Goal: Task Accomplishment & Management: Manage account settings

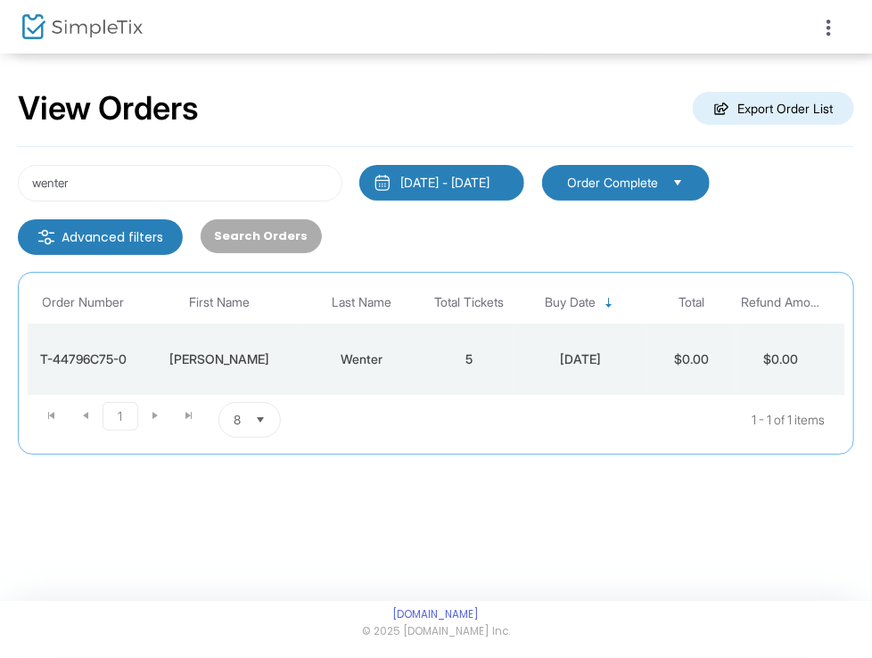
click at [234, 151] on div "wenter [DATE] - [DATE] Last 30 Days [DATE] [DATE] This week This Month Last Mon…" at bounding box center [436, 301] width 836 height 308
click at [190, 178] on input "wenter" at bounding box center [180, 183] width 324 height 37
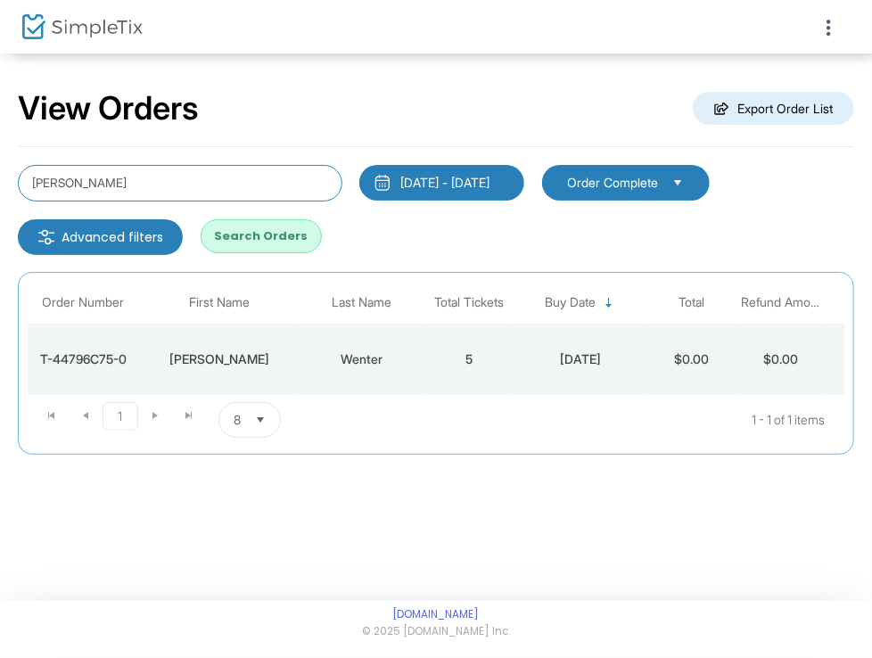
type input "[PERSON_NAME]"
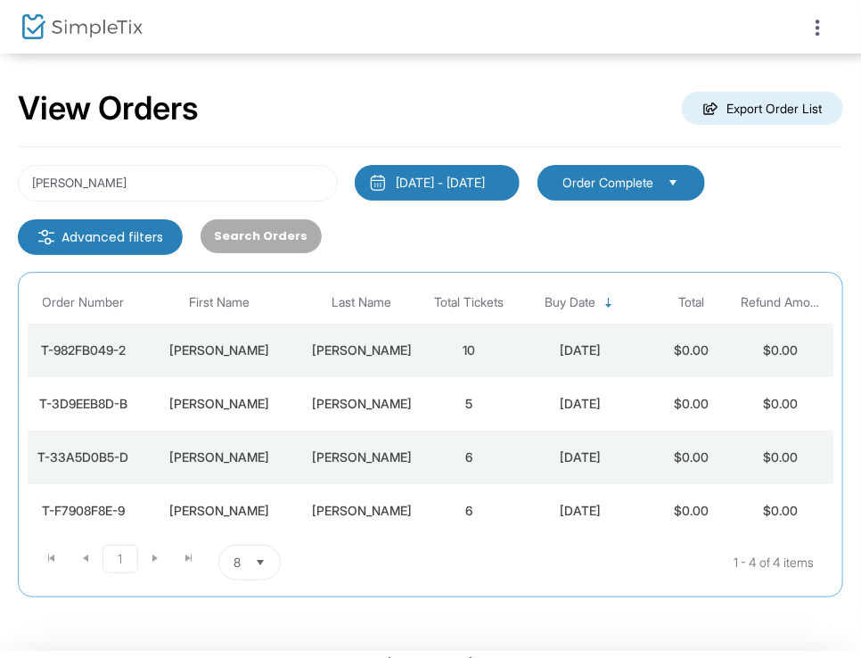
click at [838, 30] on span at bounding box center [826, 26] width 25 height 17
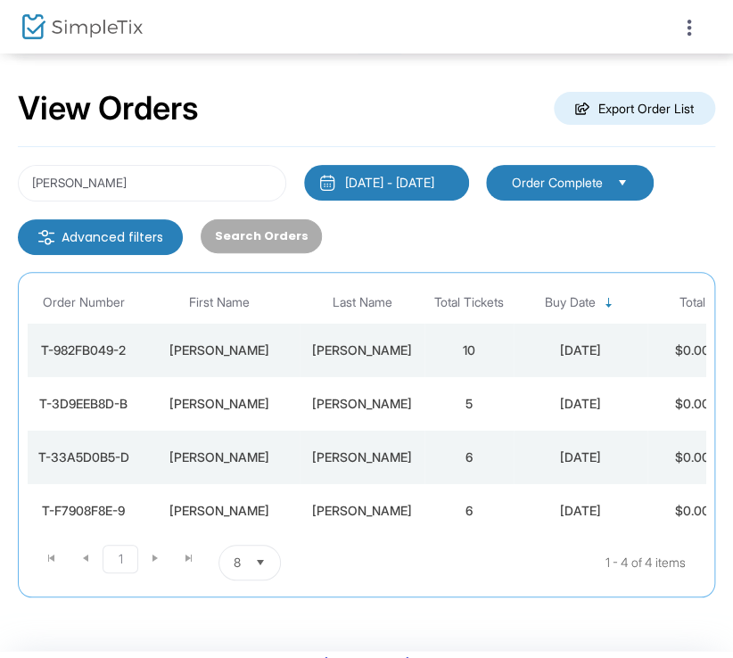
click at [631, 507] on div "[DATE]" at bounding box center [580, 511] width 125 height 18
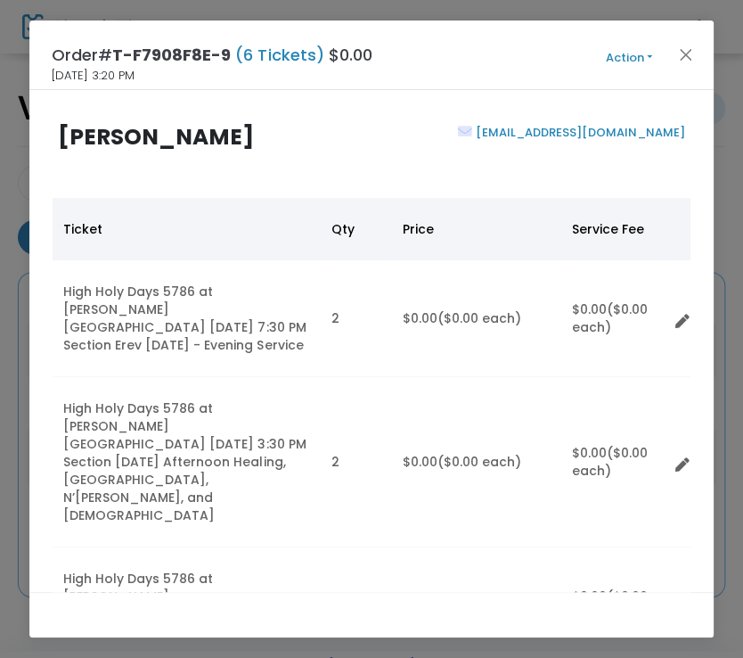
click at [632, 53] on button "Action" at bounding box center [629, 58] width 107 height 20
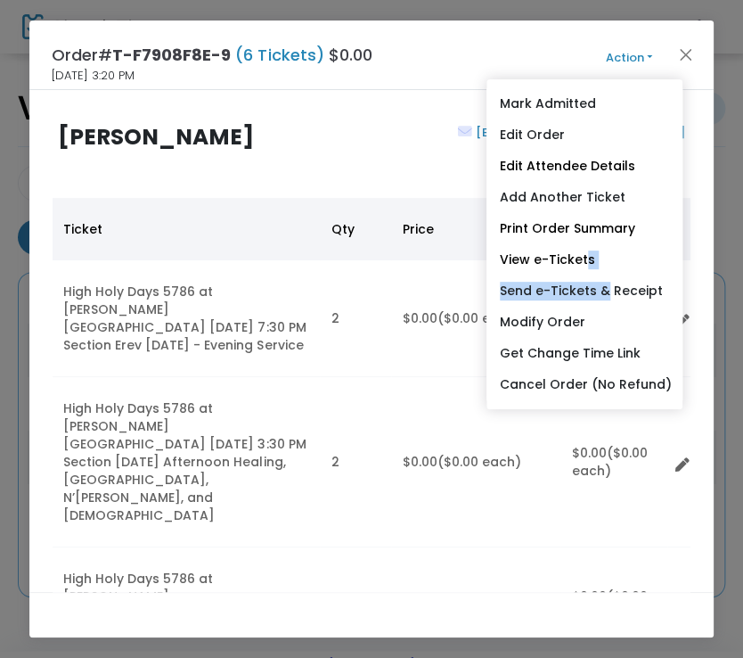
drag, startPoint x: 600, startPoint y: 291, endPoint x: 584, endPoint y: 254, distance: 39.9
click at [584, 254] on ul "Mark Admitted Edit Order Edit Attendee Details Add Another Ticket Print Order S…" at bounding box center [585, 244] width 196 height 330
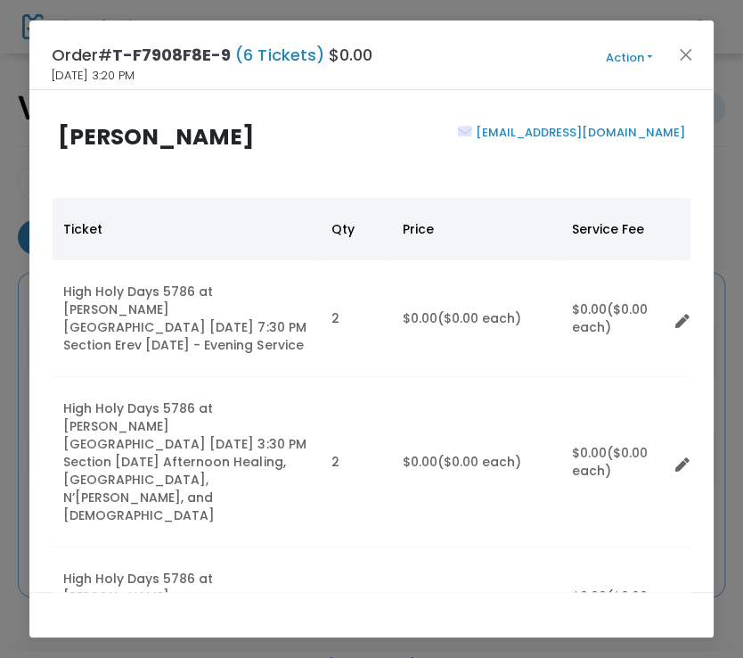
click at [626, 62] on button "Action" at bounding box center [629, 58] width 107 height 20
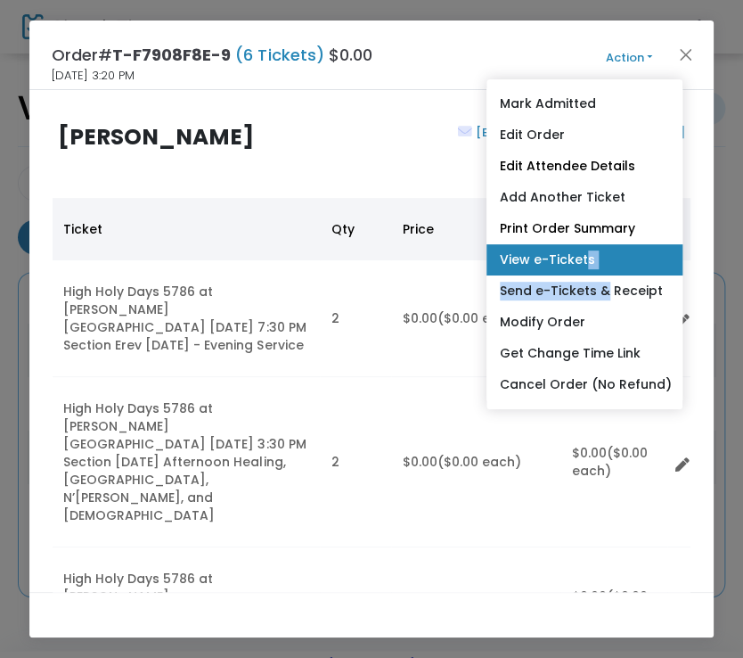
click at [592, 251] on link "View e-Tickets" at bounding box center [585, 259] width 196 height 31
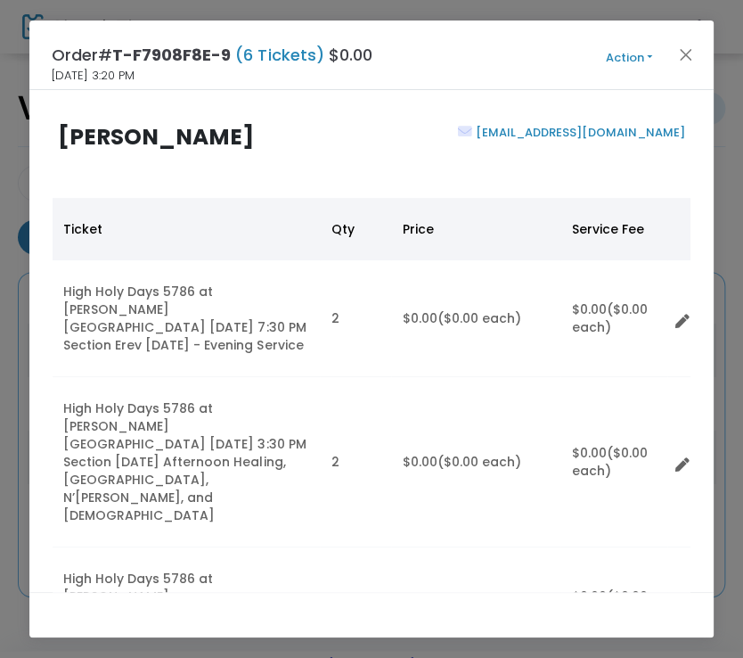
click at [354, 146] on h2 "[PERSON_NAME]" at bounding box center [210, 137] width 305 height 27
click at [648, 55] on button "Action" at bounding box center [629, 58] width 107 height 20
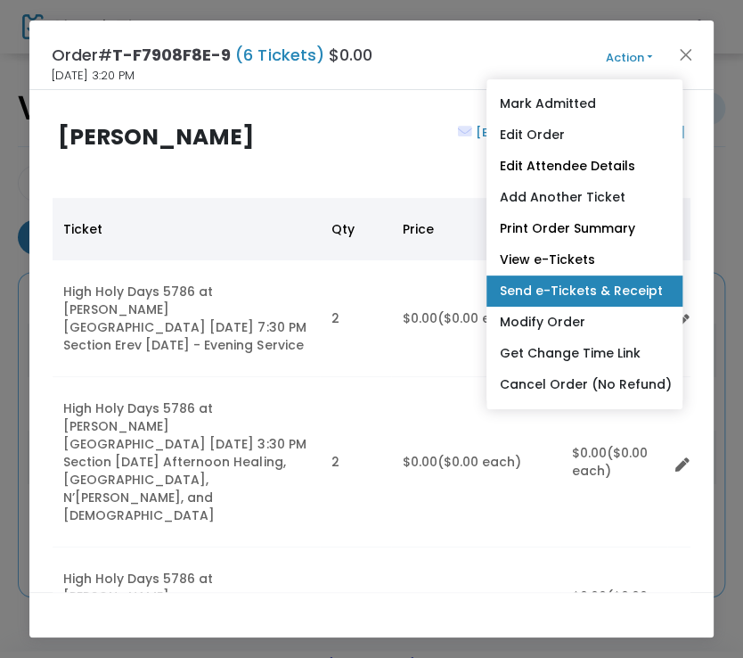
click at [598, 286] on link "Send e-Tickets & Receipt" at bounding box center [585, 290] width 196 height 31
type input "[EMAIL_ADDRESS][DOMAIN_NAME]"
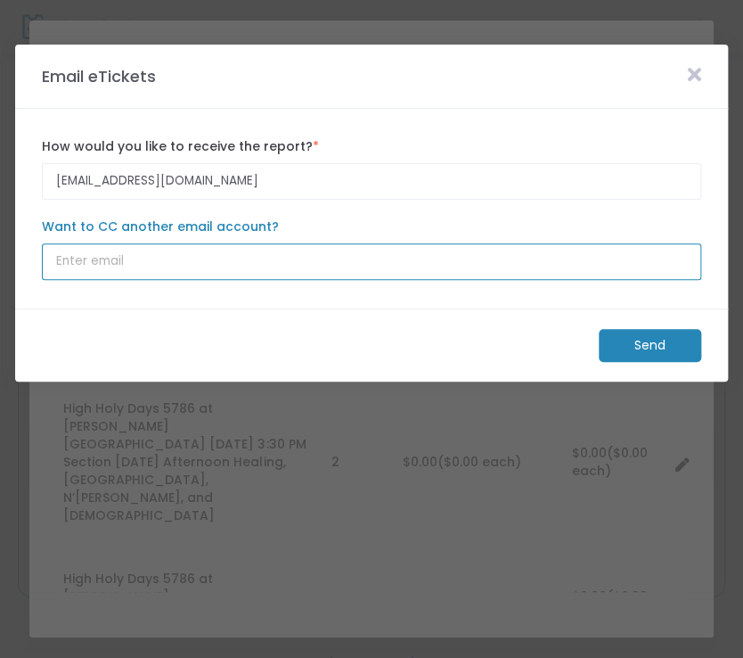
click at [183, 256] on input "Want to CC another email account?" at bounding box center [372, 261] width 660 height 37
paste input "[EMAIL_ADDRESS][DOMAIN_NAME]"
type input "[EMAIL_ADDRESS][DOMAIN_NAME]"
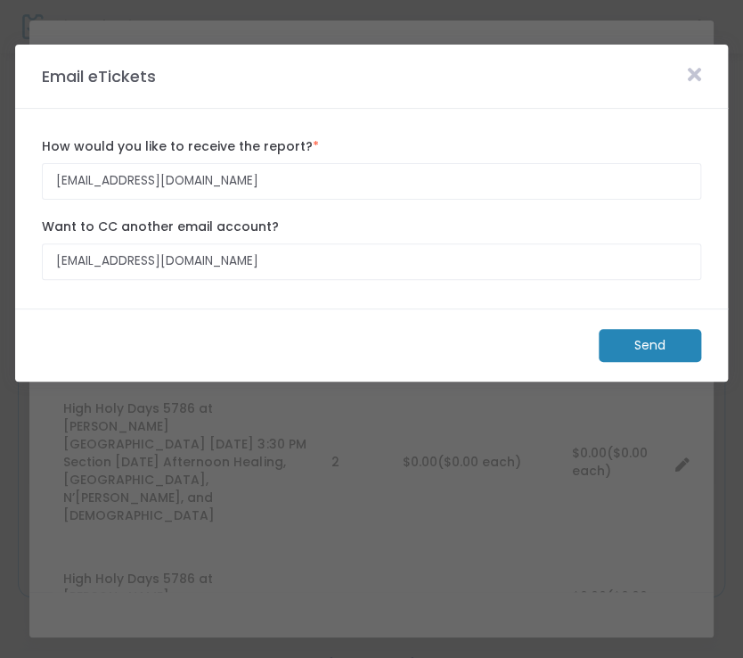
click at [634, 338] on m-button "Send" at bounding box center [650, 345] width 103 height 33
